Goal: Task Accomplishment & Management: Manage account settings

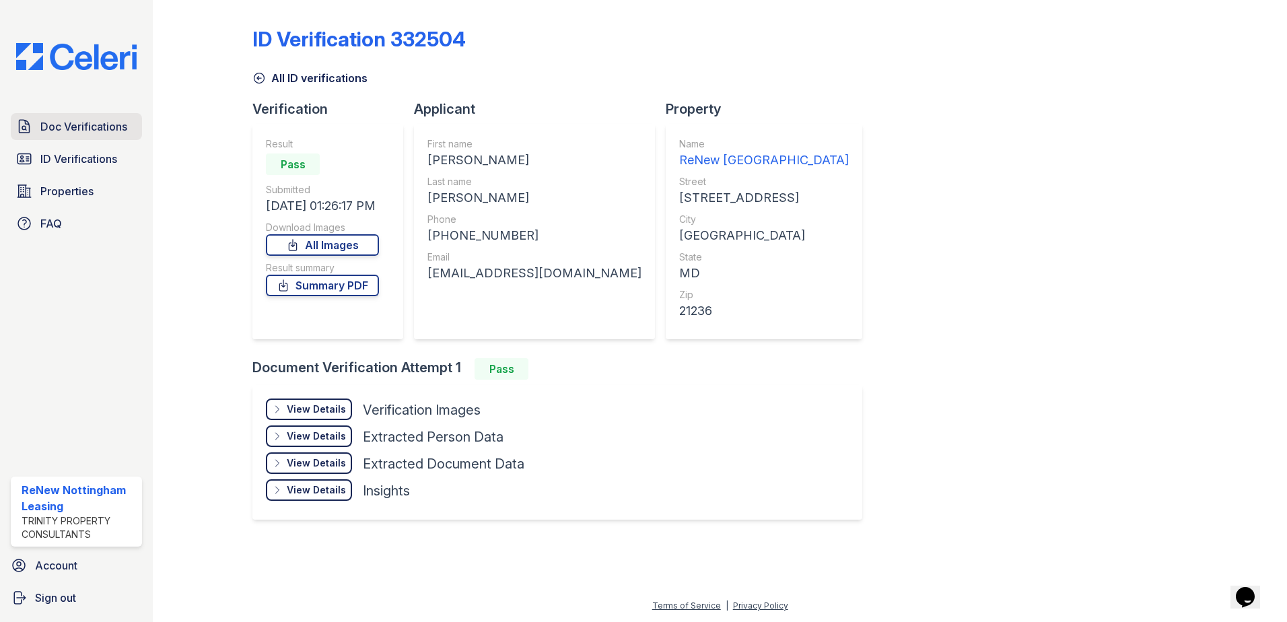
click at [28, 110] on div "Doc Verifications ID Verifications Properties FAQ ReNew Nottingham Leasing Trin…" at bounding box center [76, 311] width 153 height 622
click at [33, 127] on link "Doc Verifications" at bounding box center [76, 126] width 131 height 27
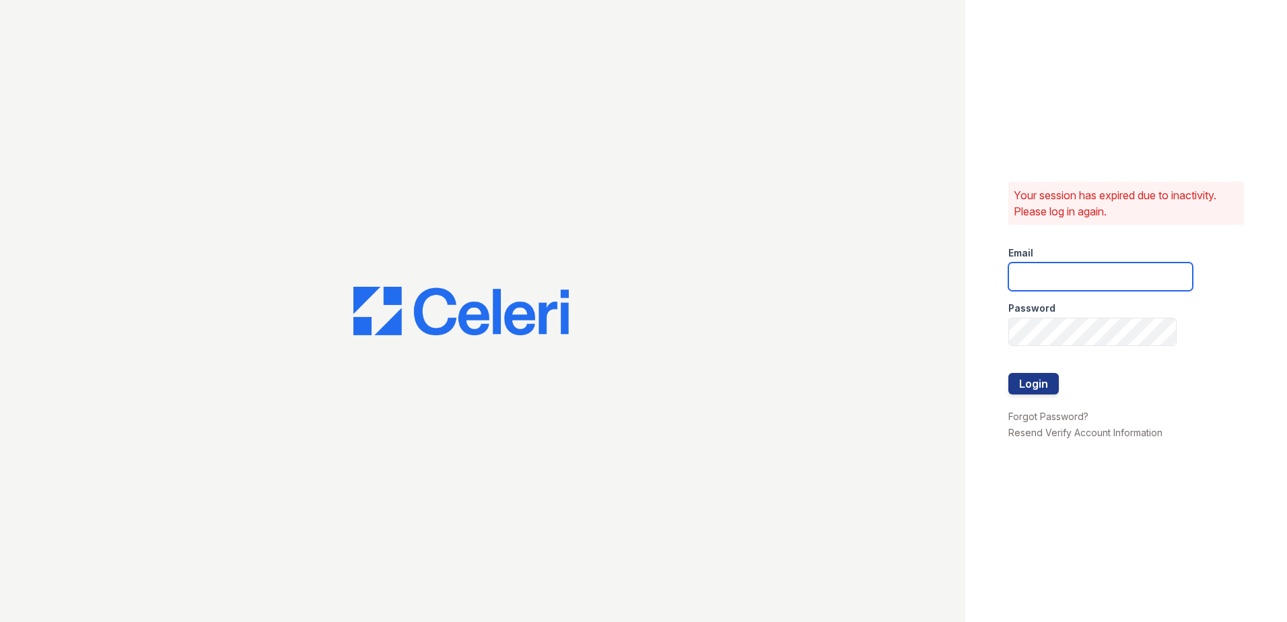
type input "[EMAIL_ADDRESS][DOMAIN_NAME]"
click at [1029, 385] on button "Login" at bounding box center [1034, 384] width 50 height 22
